Goal: Task Accomplishment & Management: Use online tool/utility

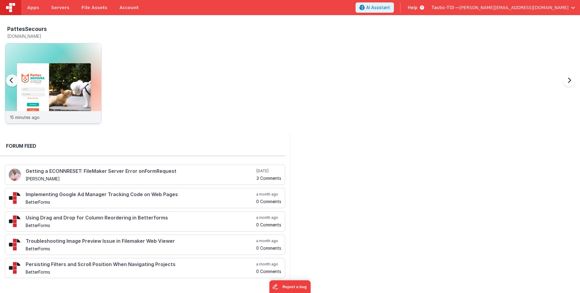
click at [47, 115] on div "15 minutes ago" at bounding box center [53, 117] width 96 height 12
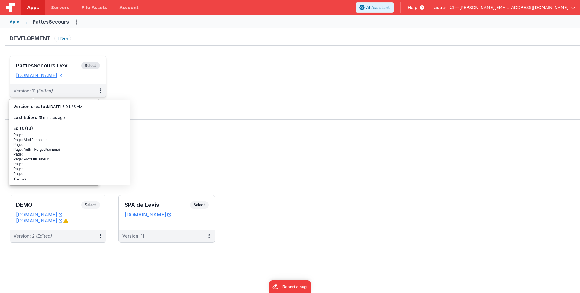
click at [47, 88] on span "(Edited)" at bounding box center [45, 90] width 16 height 5
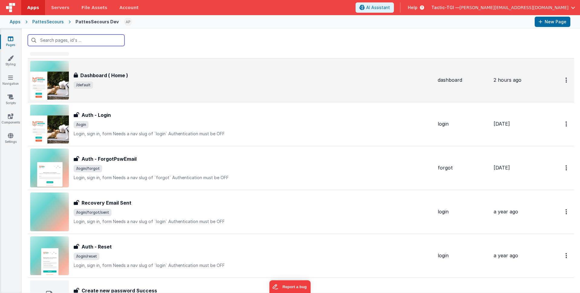
scroll to position [183, 0]
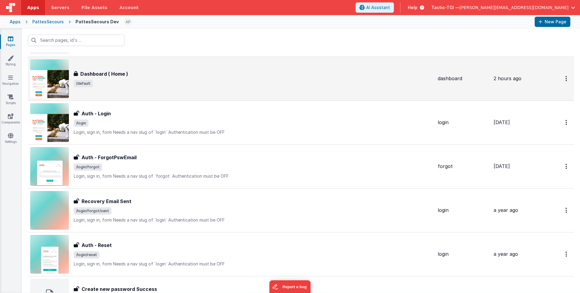
click at [161, 80] on span "/default" at bounding box center [253, 83] width 359 height 7
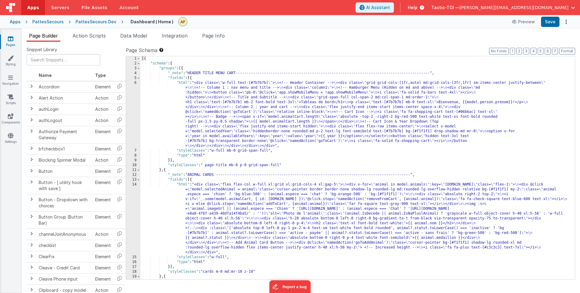
click at [11, 39] on icon at bounding box center [10, 39] width 5 height 6
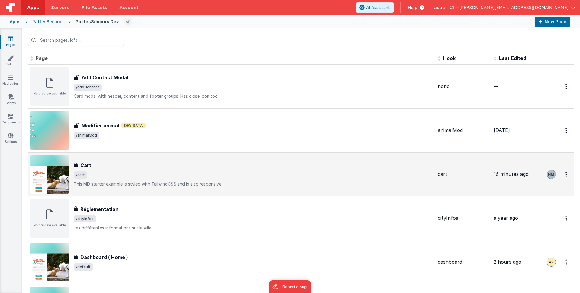
click at [92, 166] on div "Cart" at bounding box center [253, 164] width 359 height 7
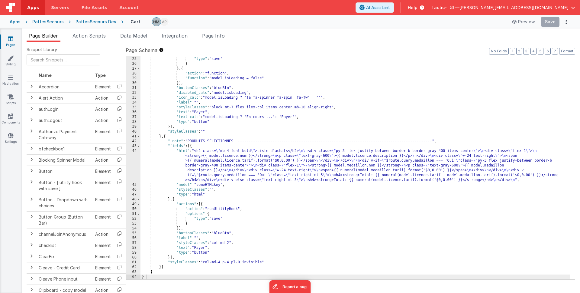
scroll to position [198, 0]
click at [330, 156] on div ""options" : { "type" : "save" } } , { "action" : "function" , "function" : "mod…" at bounding box center [356, 168] width 430 height 232
